Goal: Find specific page/section

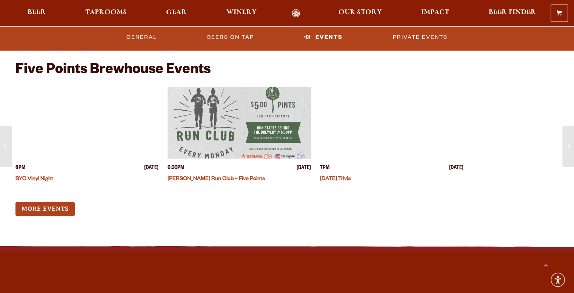
scroll to position [2338, 0]
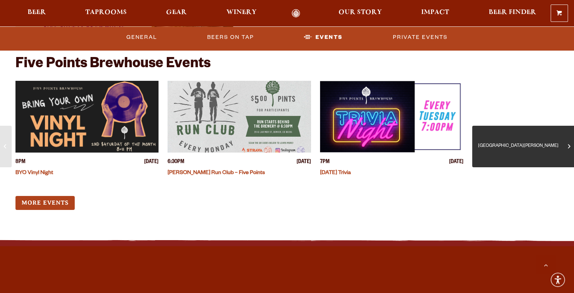
click at [567, 153] on span "[GEOGRAPHIC_DATA][PERSON_NAME]" at bounding box center [522, 146] width 91 height 30
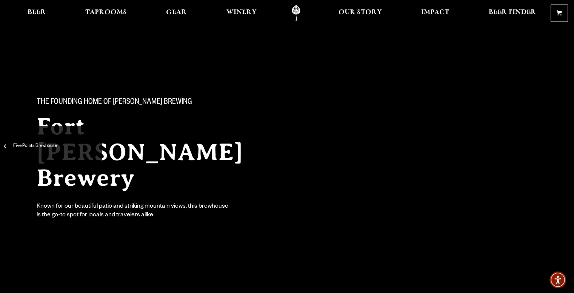
click at [8, 148] on span "Five Points Brewhouse" at bounding box center [51, 146] width 91 height 30
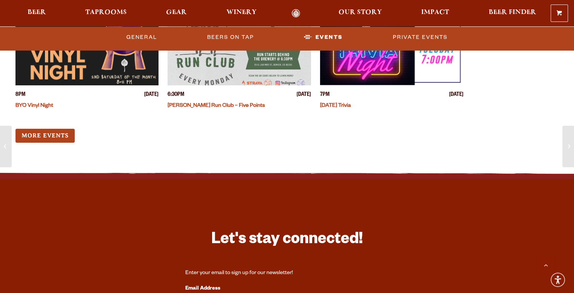
scroll to position [2414, 0]
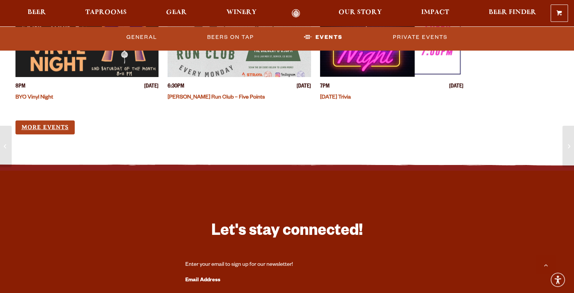
click at [49, 129] on link "More Events" at bounding box center [44, 127] width 59 height 14
